Goal: Contribute content: Add original content to the website for others to see

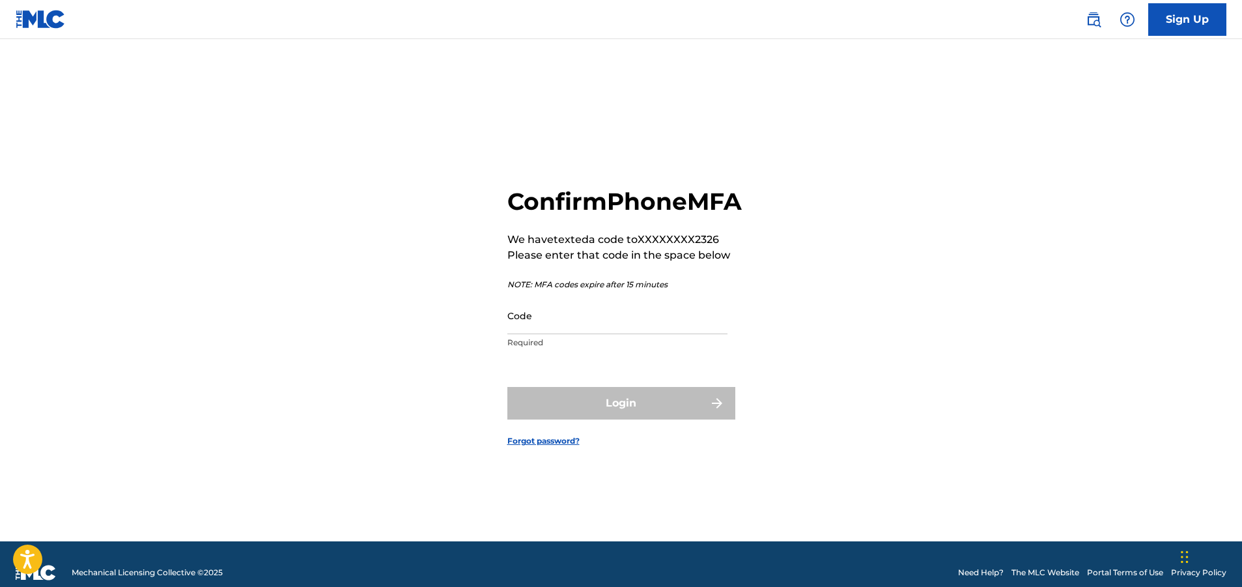
click at [611, 334] on input "Code" at bounding box center [617, 315] width 220 height 37
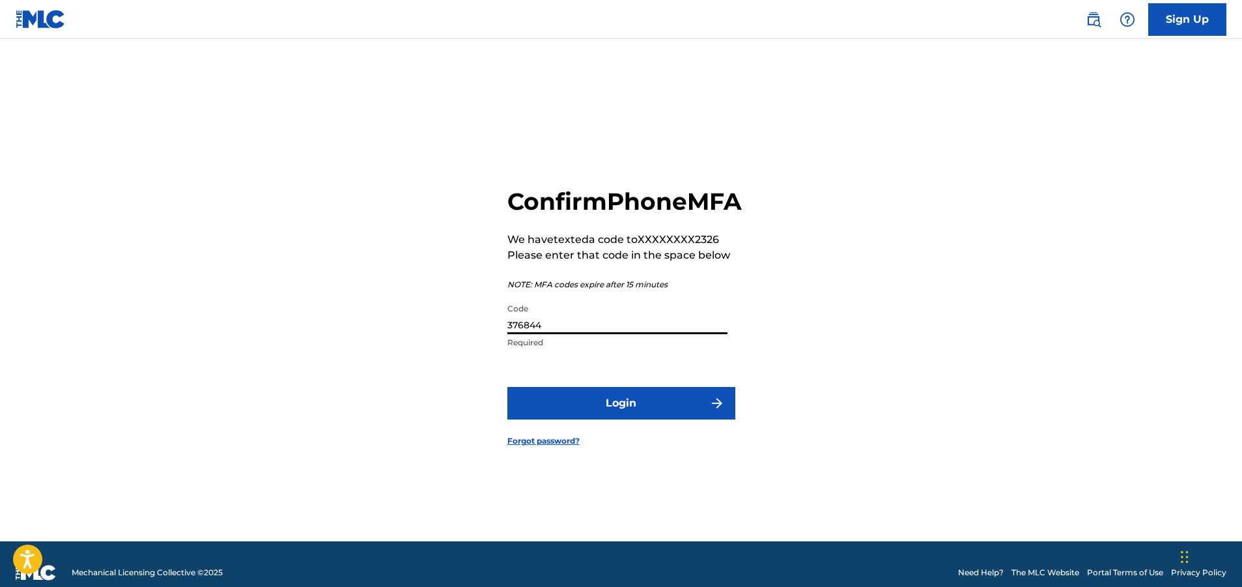
type input "376844"
click at [507, 387] on button "Login" at bounding box center [621, 403] width 228 height 33
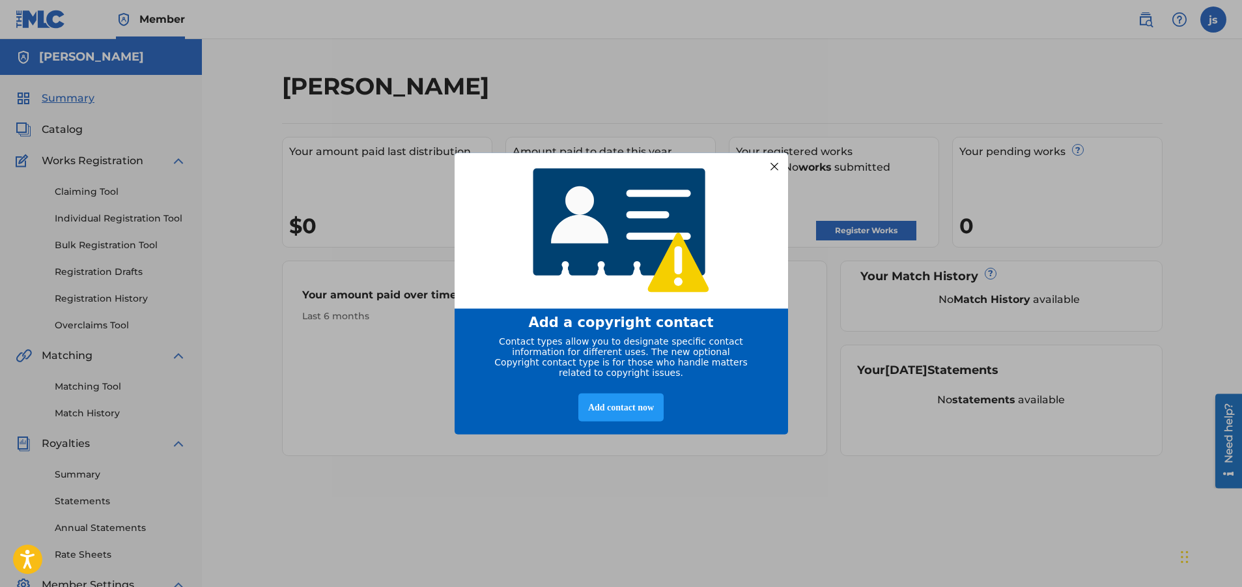
click at [775, 164] on div at bounding box center [773, 166] width 17 height 17
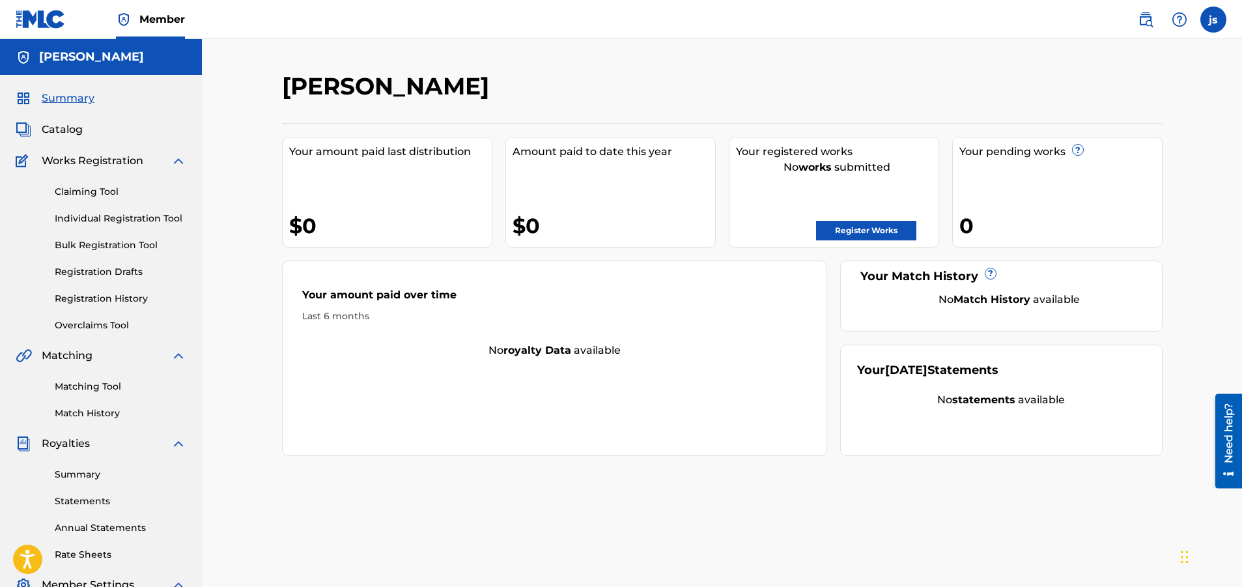
click at [846, 226] on link "Register Works" at bounding box center [866, 231] width 100 height 20
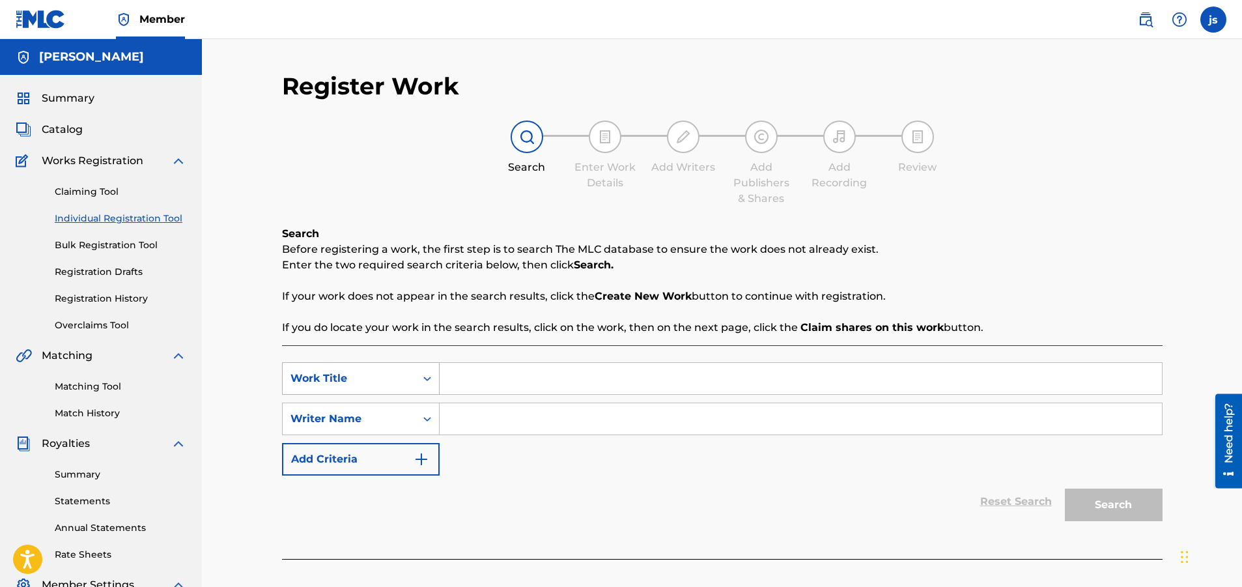
click at [415, 382] on div "Search Form" at bounding box center [426, 378] width 23 height 23
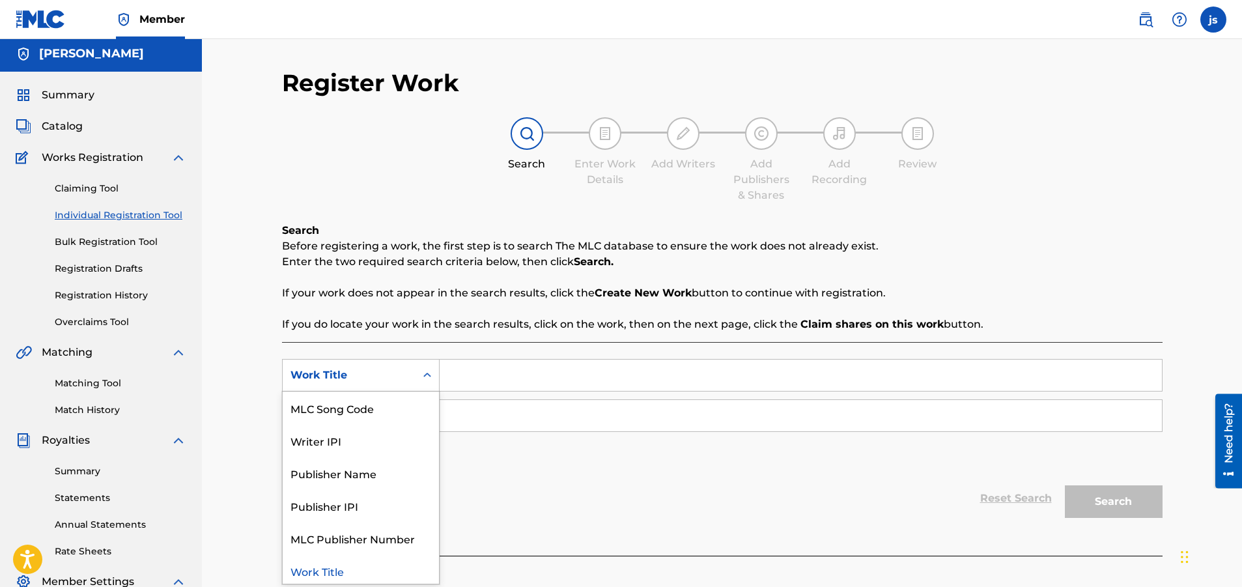
scroll to position [4, 0]
click at [256, 462] on div "Register Work Search Enter Work Details Add Writers Add Publishers & Shares Add…" at bounding box center [722, 388] width 1040 height 706
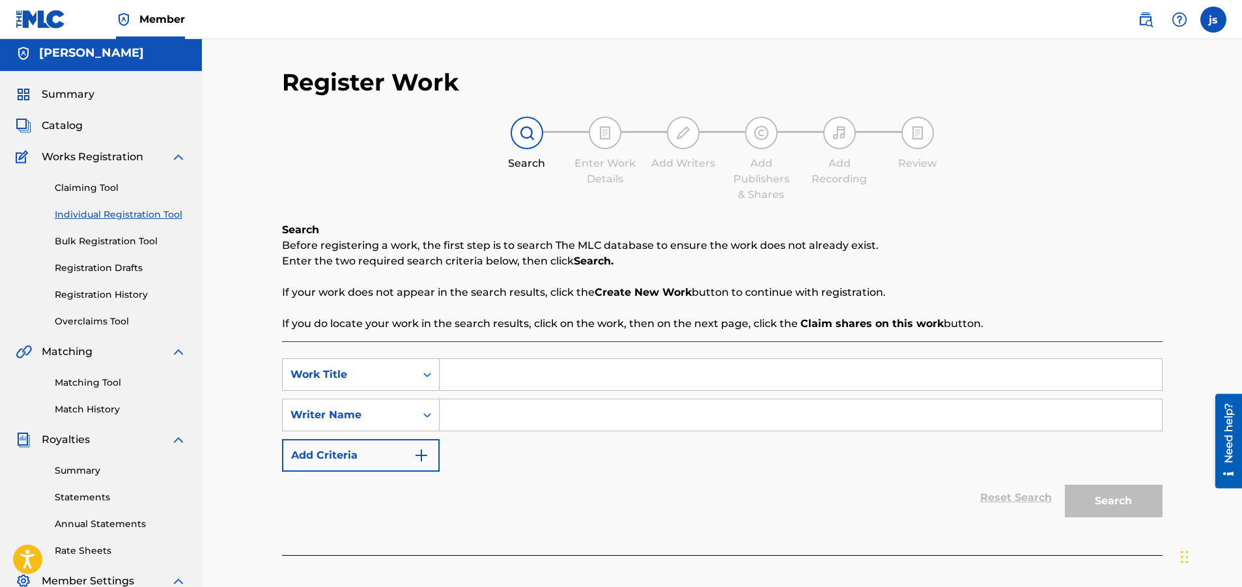
scroll to position [215, 0]
